Goal: Navigation & Orientation: Go to known website

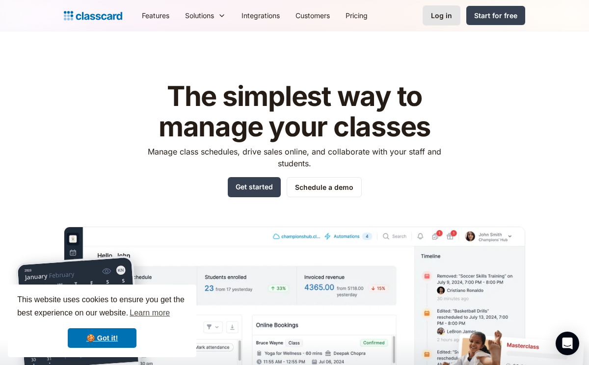
click at [445, 23] on link "Log in" at bounding box center [442, 15] width 38 height 20
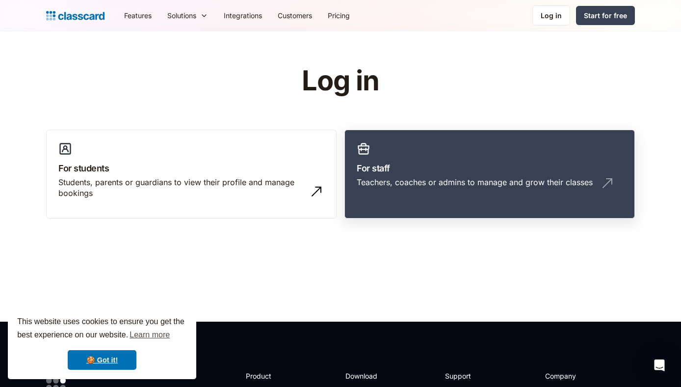
click at [429, 180] on div "Teachers, coaches or admins to manage and grow their classes" at bounding box center [475, 182] width 236 height 11
